Goal: Information Seeking & Learning: Learn about a topic

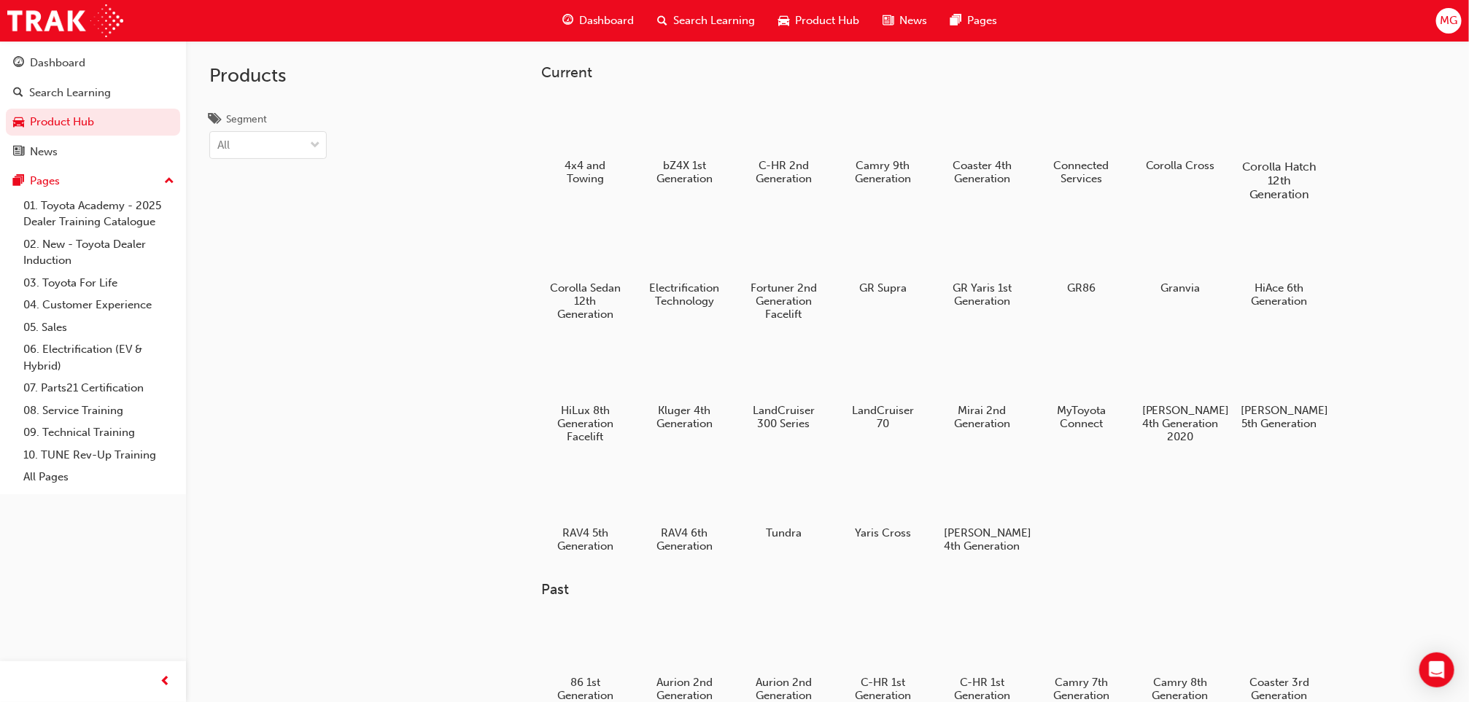
click at [1253, 156] on div "Corolla Hatch 12th Generation" at bounding box center [1279, 148] width 93 height 117
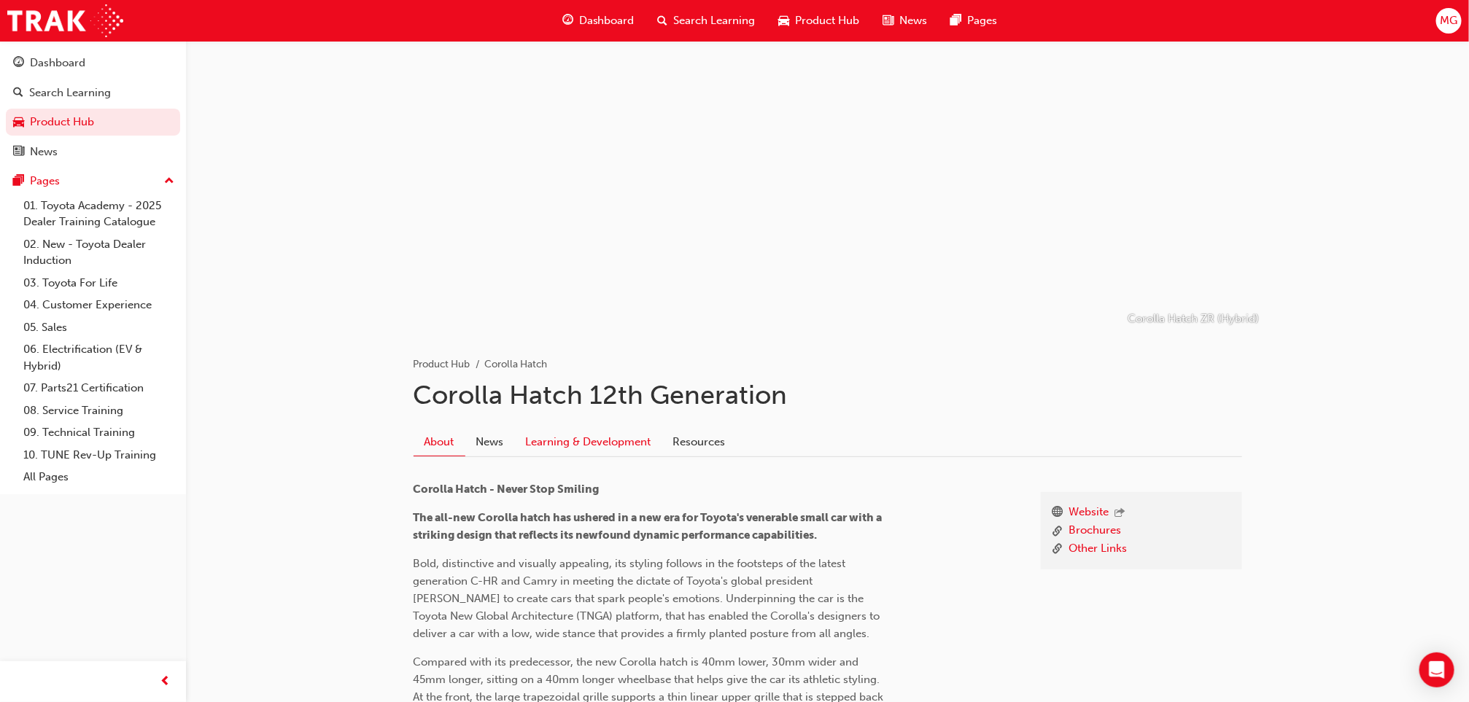
click at [591, 434] on link "Learning & Development" at bounding box center [588, 442] width 147 height 28
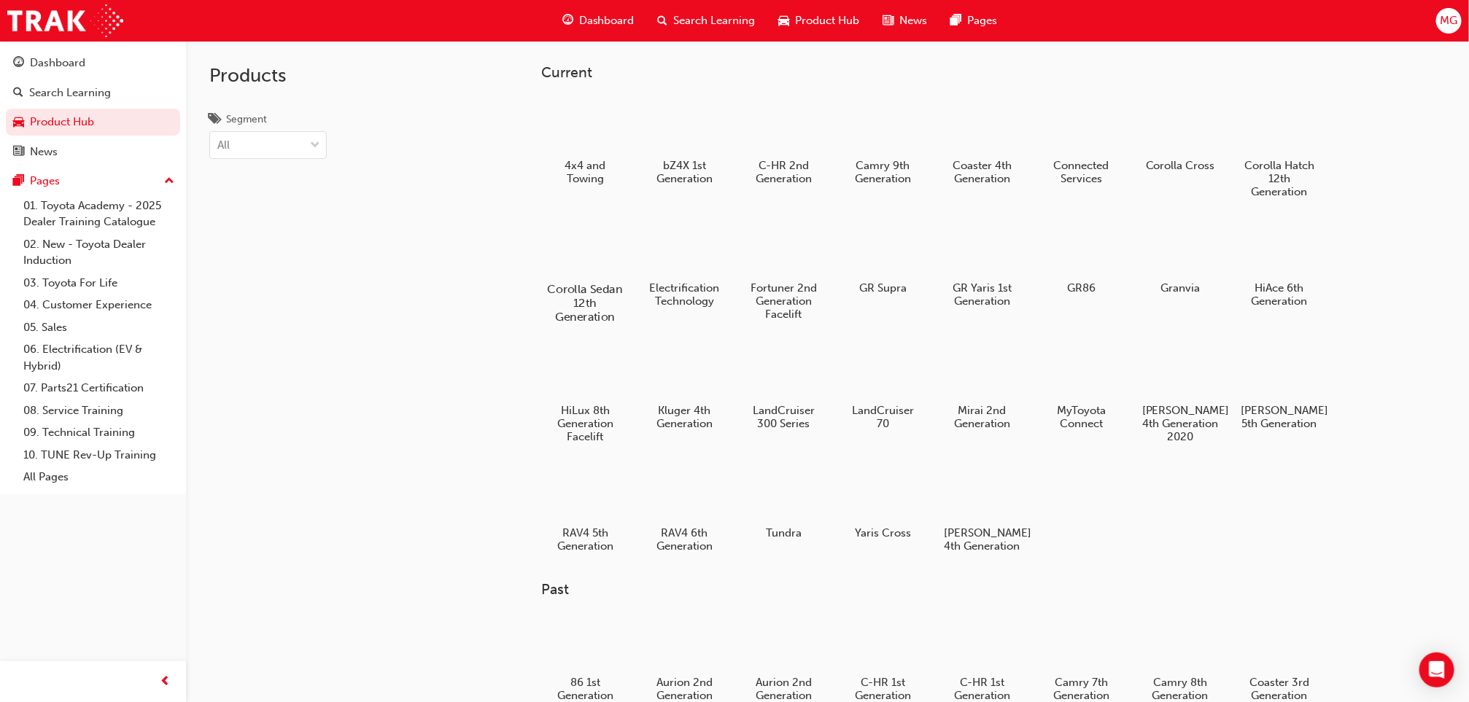
click at [580, 265] on div at bounding box center [585, 247] width 81 height 58
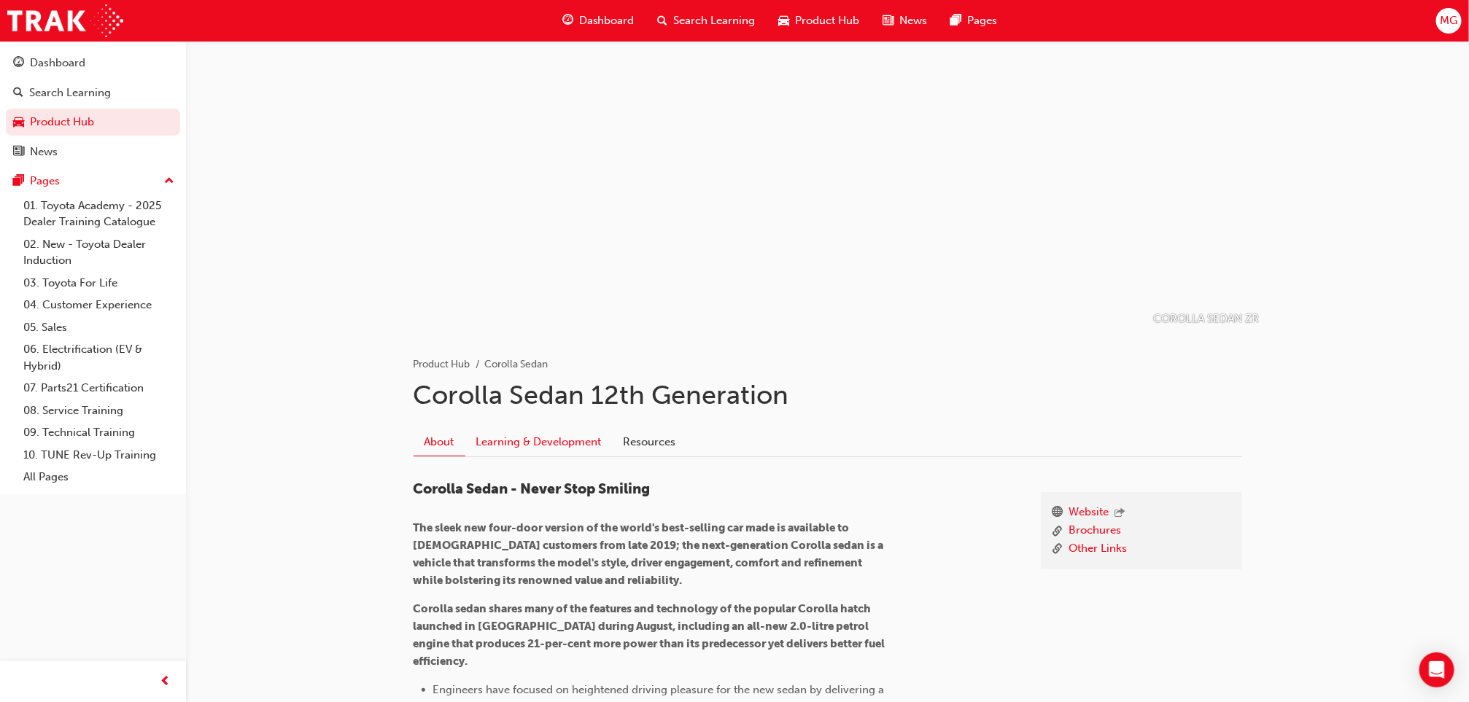
click at [586, 431] on link "Learning & Development" at bounding box center [538, 442] width 147 height 28
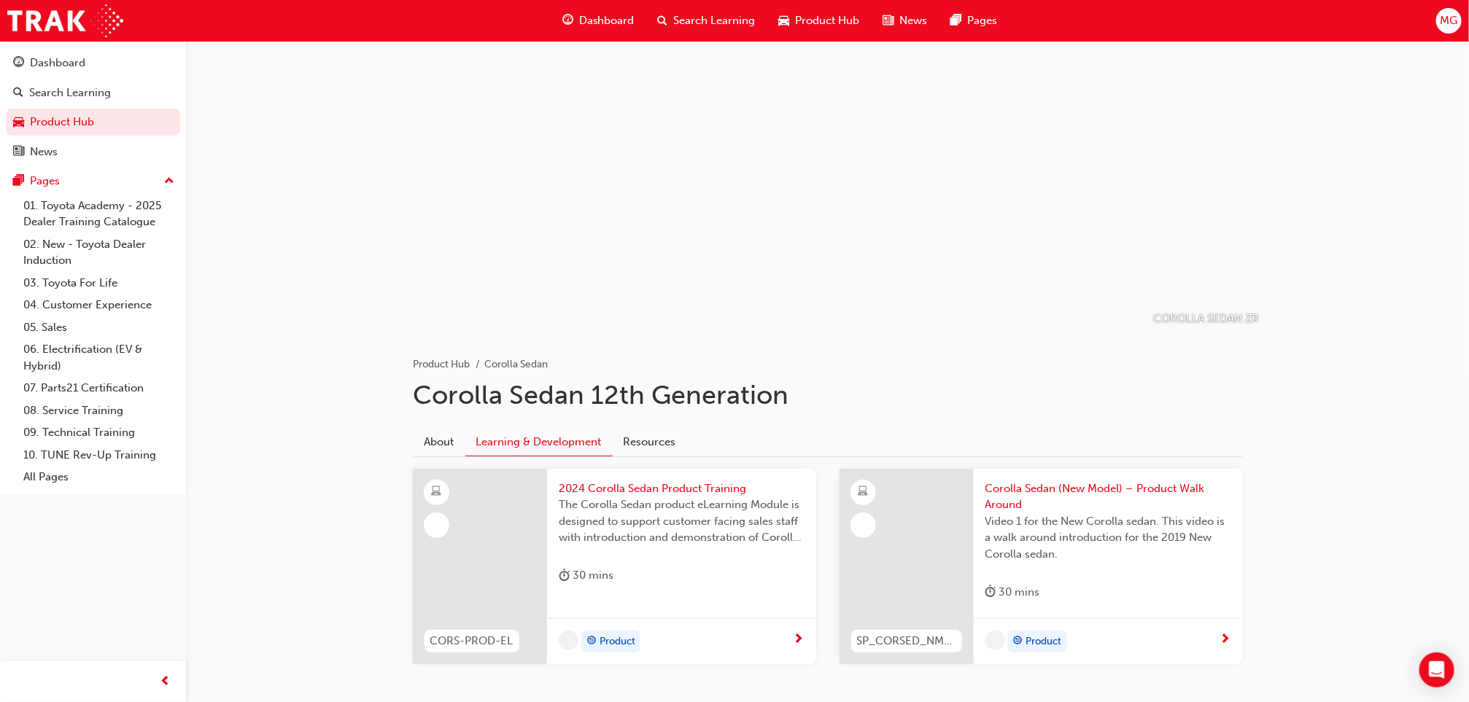
scroll to position [68, 0]
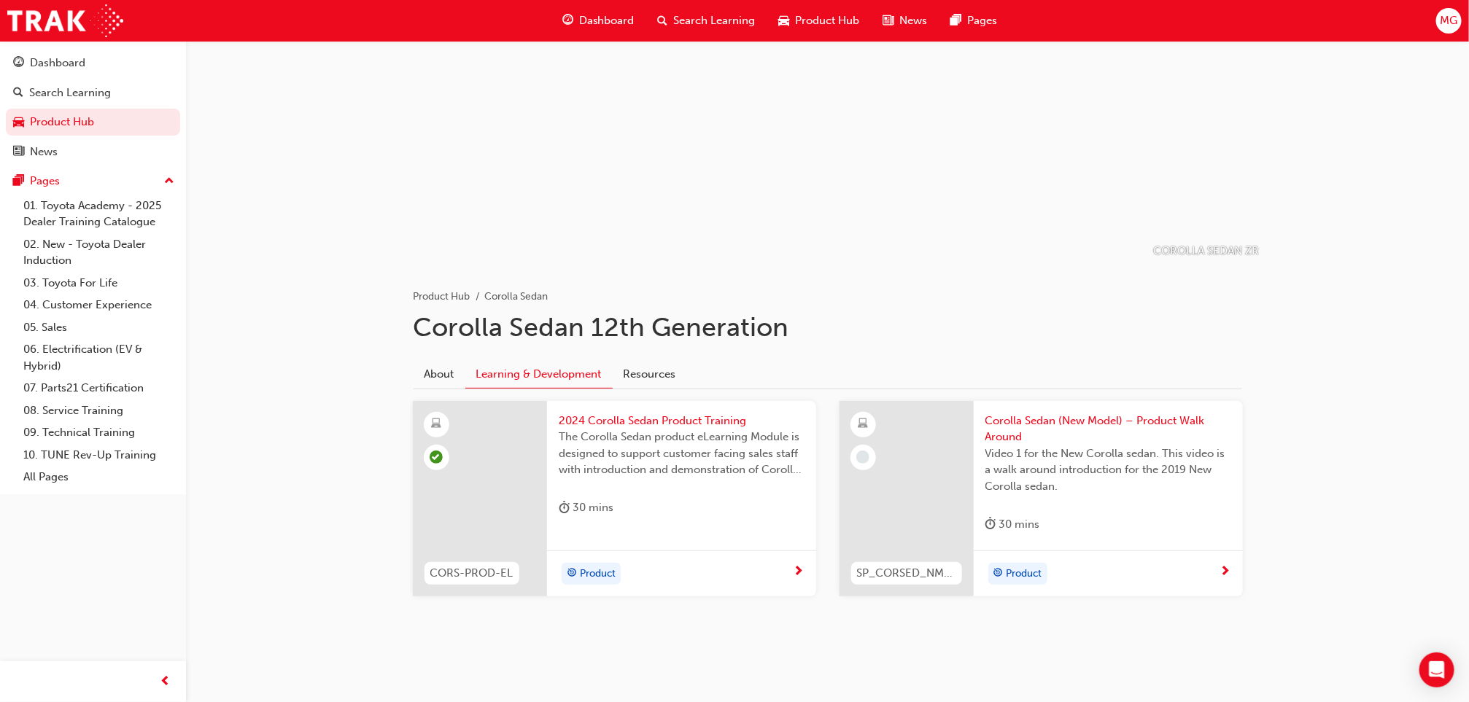
click at [707, 420] on span "2024 Corolla Sedan Product Training" at bounding box center [682, 421] width 246 height 17
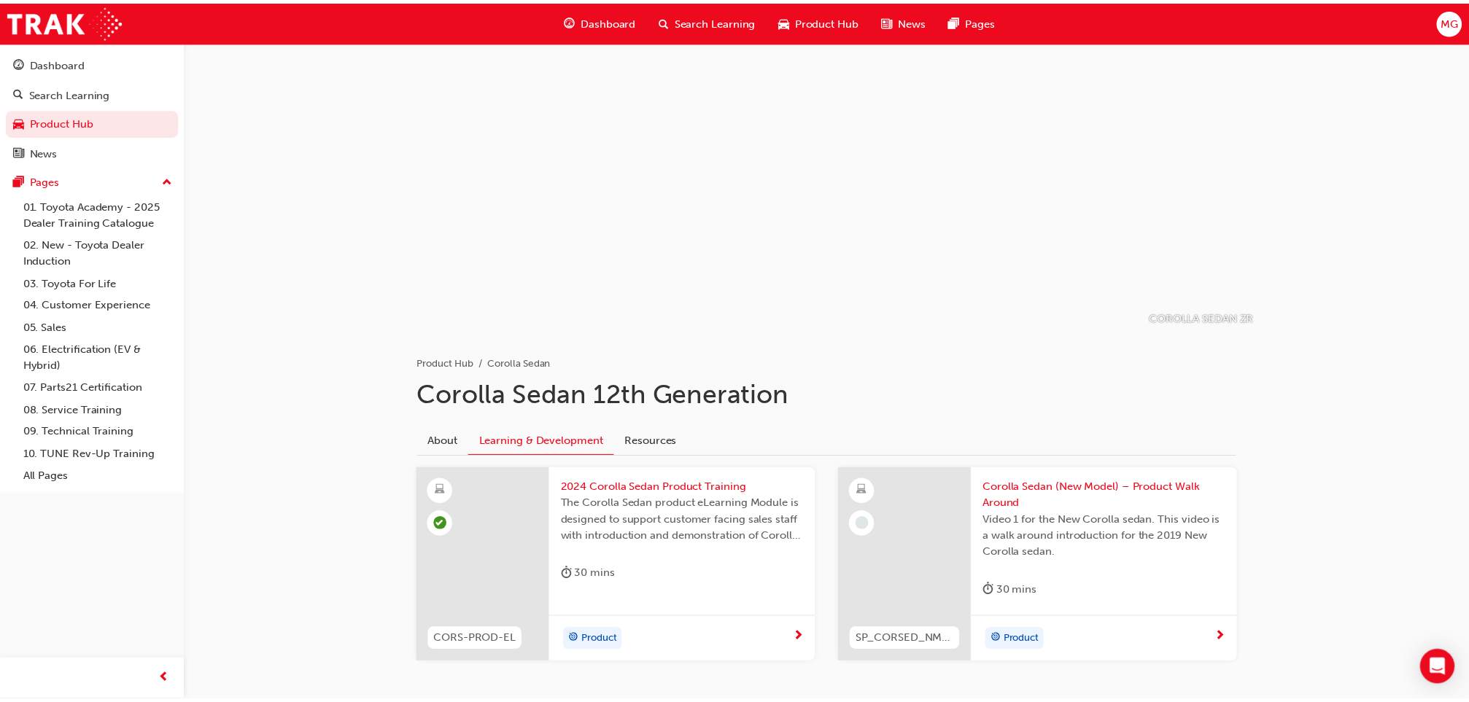
scroll to position [68, 0]
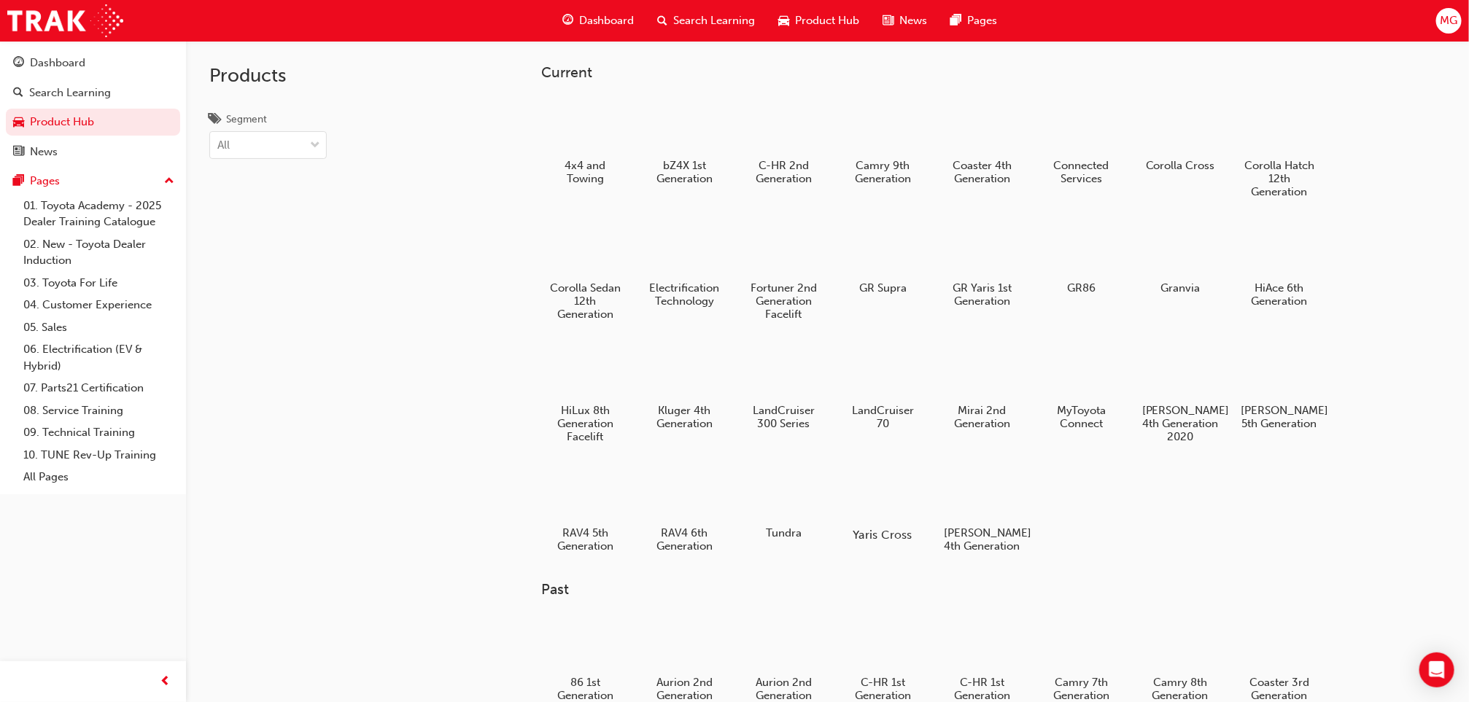
click at [874, 504] on div at bounding box center [882, 493] width 81 height 58
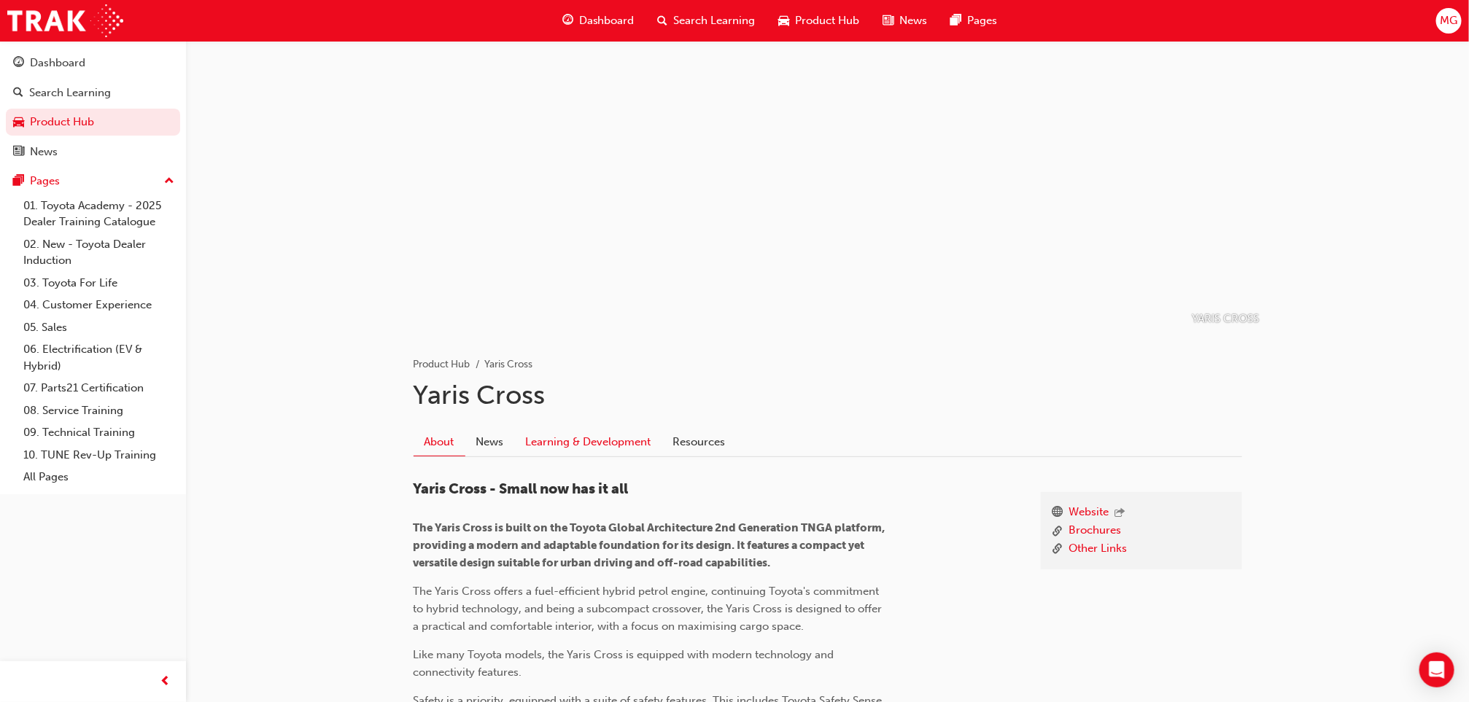
click at [572, 443] on link "Learning & Development" at bounding box center [588, 442] width 147 height 28
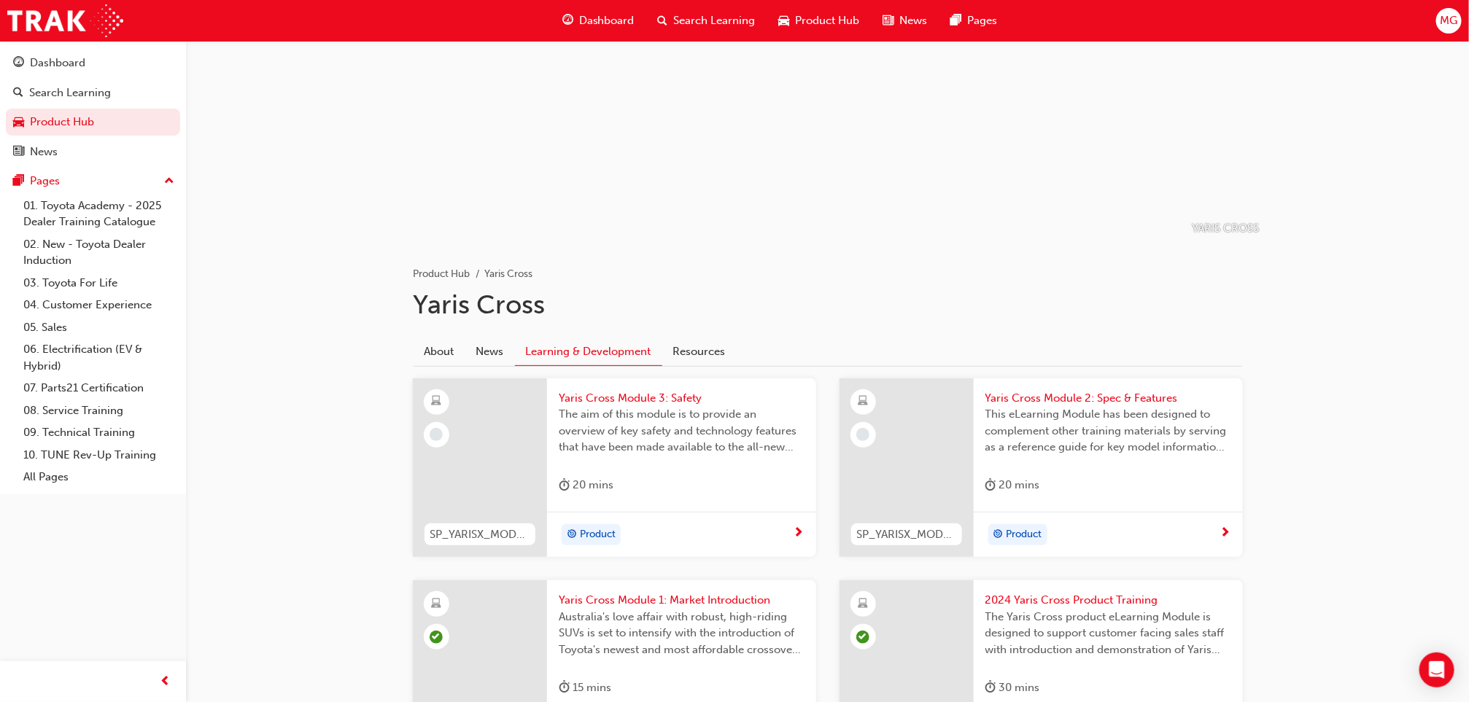
scroll to position [254, 0]
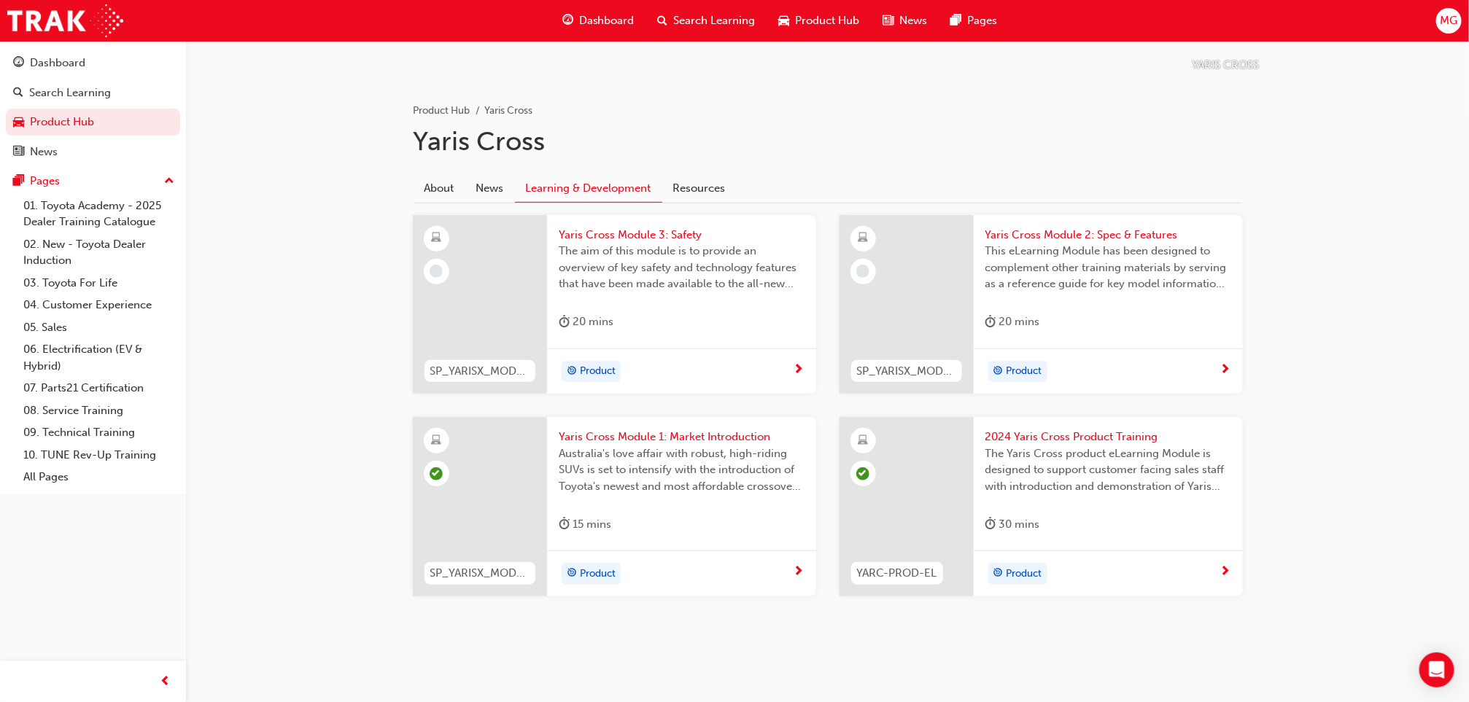
drag, startPoint x: 1084, startPoint y: 497, endPoint x: 1030, endPoint y: 467, distance: 61.4
click at [1030, 467] on span "The Yaris Cross product eLearning Module is designed to support customer facing…" at bounding box center [1108, 471] width 246 height 50
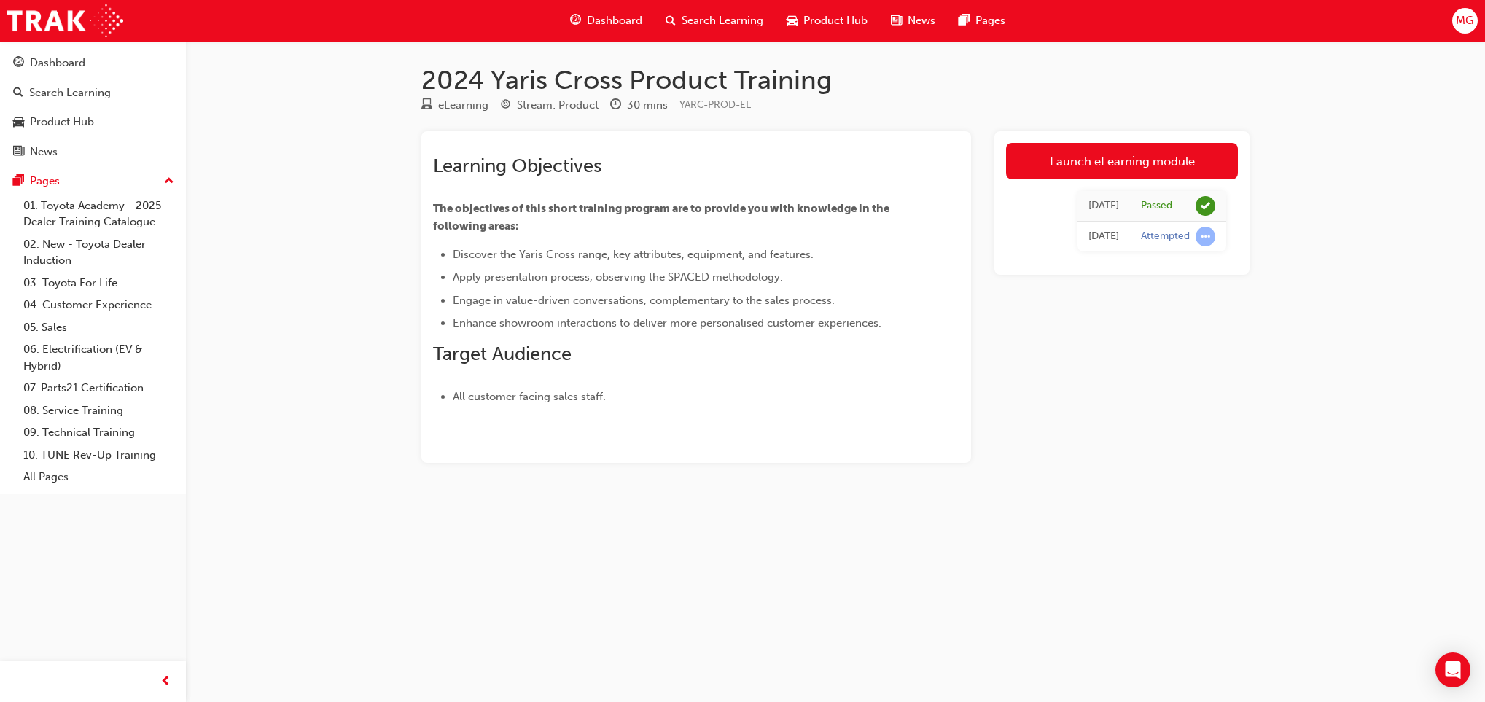
click at [1030, 467] on div "2024 Yaris Cross Product Training eLearning Stream: Product 30 mins YARC-PROD-E…" at bounding box center [835, 287] width 875 height 446
drag, startPoint x: 1030, startPoint y: 467, endPoint x: 1043, endPoint y: 175, distance: 292.0
click at [1043, 175] on link "Launch eLearning module" at bounding box center [1122, 161] width 232 height 36
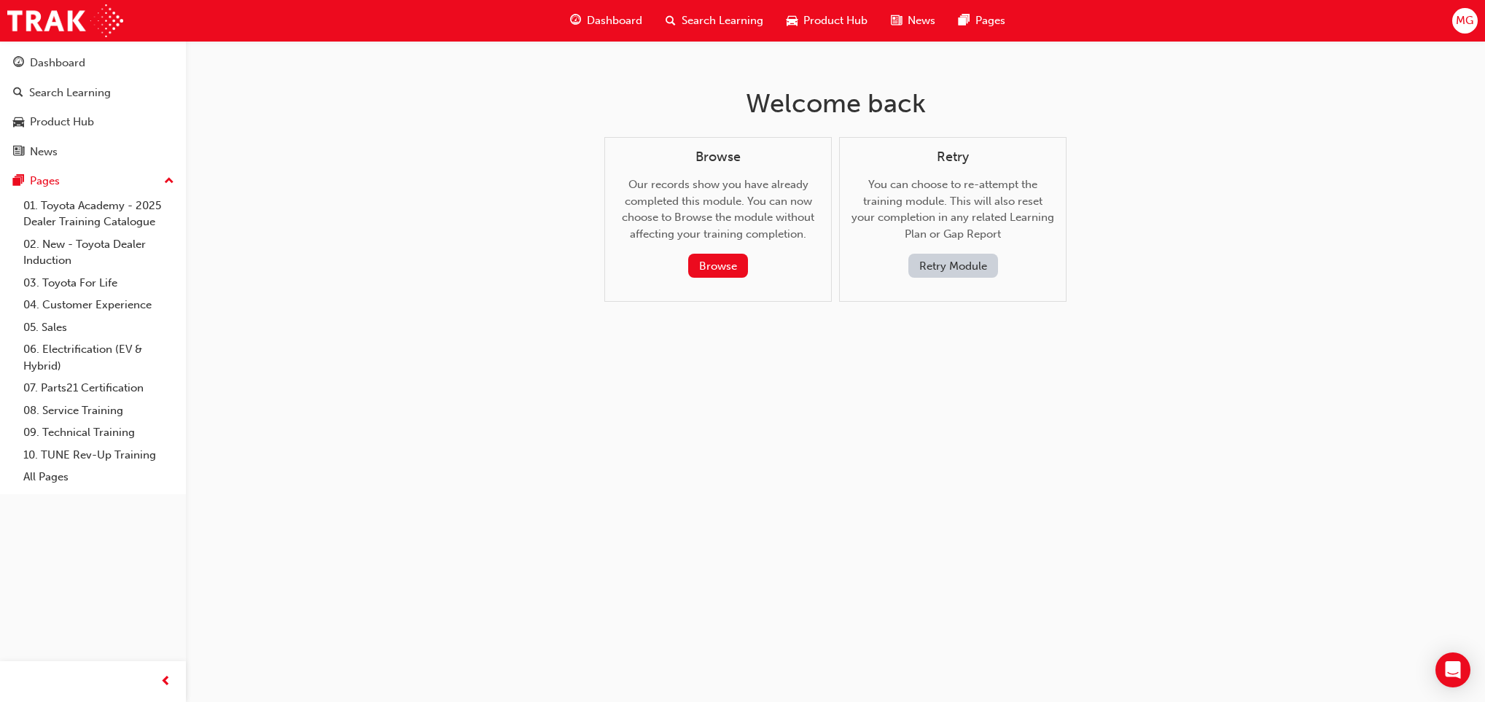
click at [957, 270] on button "Retry Module" at bounding box center [954, 266] width 90 height 24
